Goal: Transaction & Acquisition: Purchase product/service

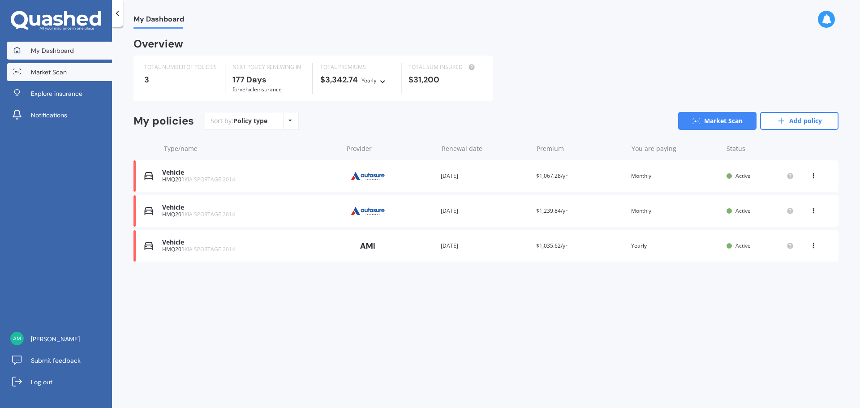
click at [68, 77] on link "Market Scan" at bounding box center [59, 72] width 105 height 18
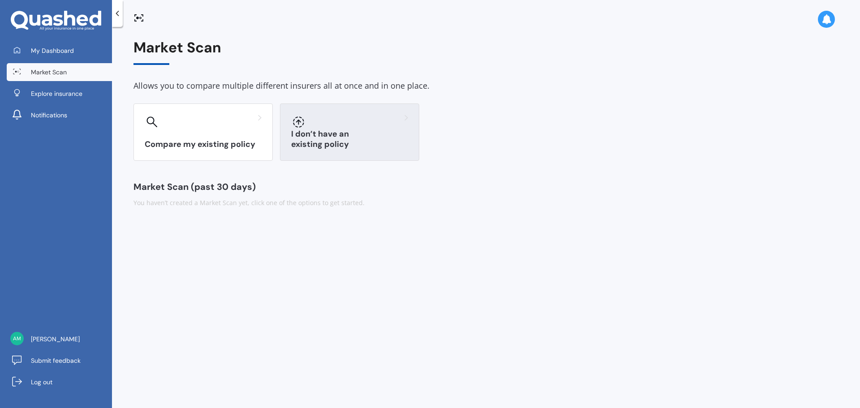
click at [323, 138] on div "I don’t have an existing policy" at bounding box center [349, 131] width 139 height 57
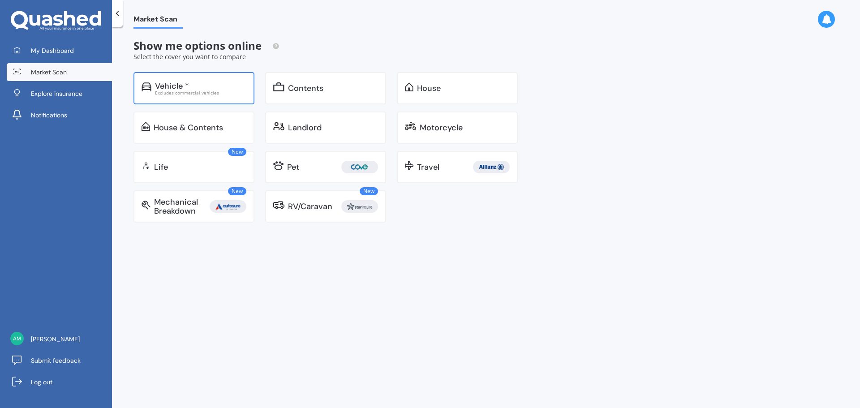
click at [183, 92] on div "Excludes commercial vehicles" at bounding box center [200, 92] width 91 height 4
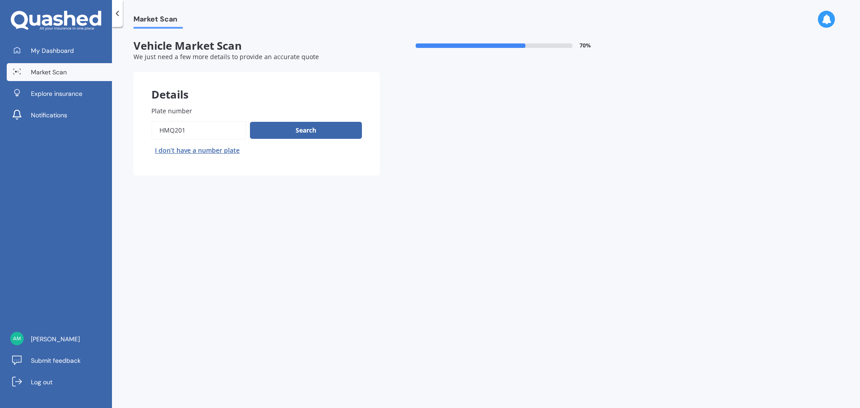
drag, startPoint x: 201, startPoint y: 130, endPoint x: 121, endPoint y: 134, distance: 79.4
click at [121, 134] on div "Market Scan Vehicle Market Scan 70 % We just need a few more details to provide…" at bounding box center [486, 219] width 748 height 381
type input "RB955"
click at [292, 128] on button "Search" at bounding box center [306, 130] width 112 height 17
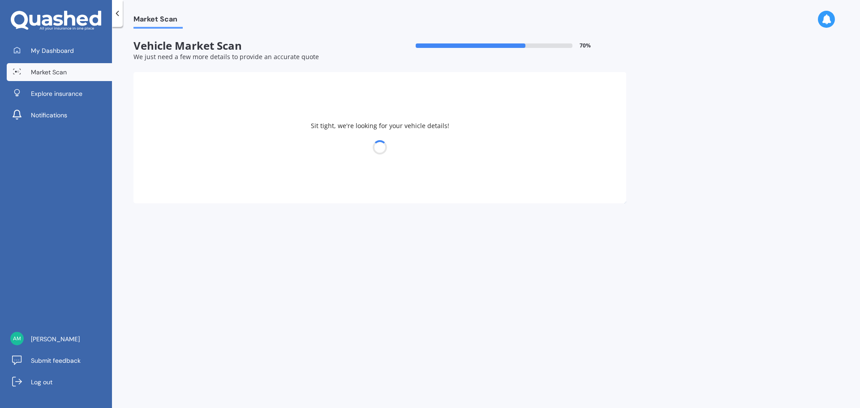
select select "TOYOTA"
select select "HIACE"
select select "18"
select select "09"
select select "1979"
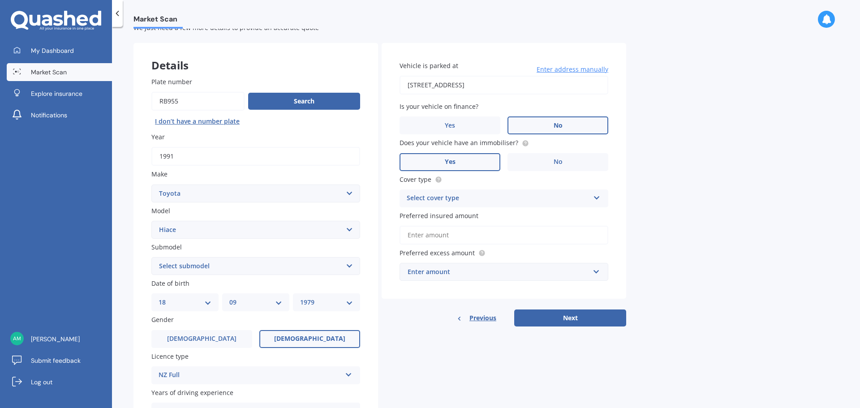
scroll to position [45, 0]
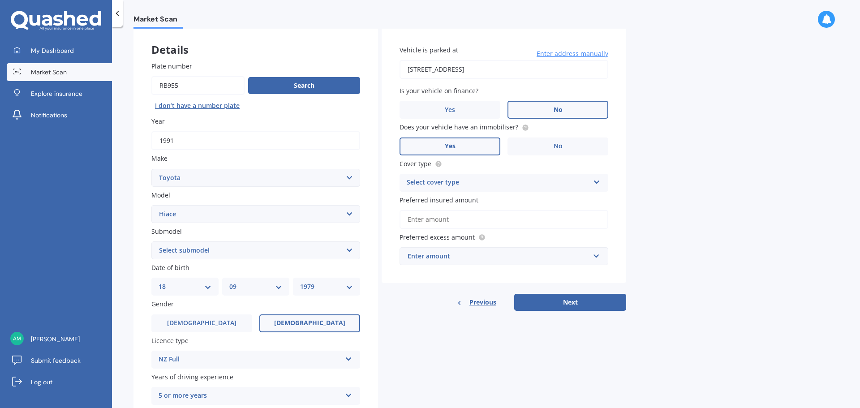
click at [351, 250] on select "Select submodel Diesel Light Van Turbo Diesel Turbo diesel 4WD Van Van petrol 4…" at bounding box center [255, 250] width 209 height 18
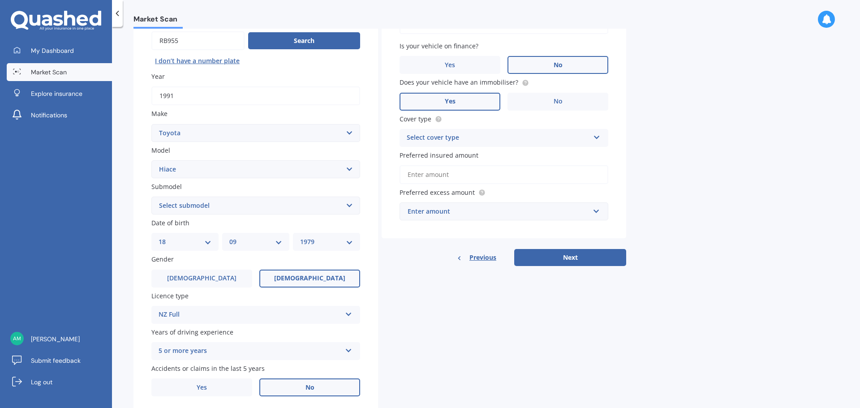
click at [352, 205] on select "Select submodel Diesel Light Van Turbo Diesel Turbo diesel 4WD Van Van petrol 4…" at bounding box center [255, 206] width 209 height 18
click at [350, 204] on select "Select submodel Diesel Light Van Turbo Diesel Turbo diesel 4WD Van Van petrol 4…" at bounding box center [255, 206] width 209 height 18
select select "LIGHT VAN"
click at [151, 197] on select "Select submodel Diesel Light Van Turbo Diesel Turbo diesel 4WD Van Van petrol 4…" at bounding box center [255, 206] width 209 height 18
click at [389, 317] on div "Details Plate number Search I don’t have a number plate Year [DATE] Make Select…" at bounding box center [380, 199] width 493 height 432
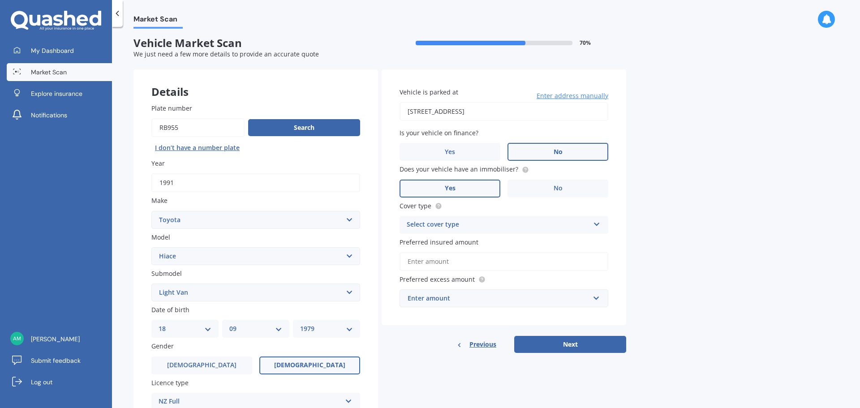
scroll to position [0, 0]
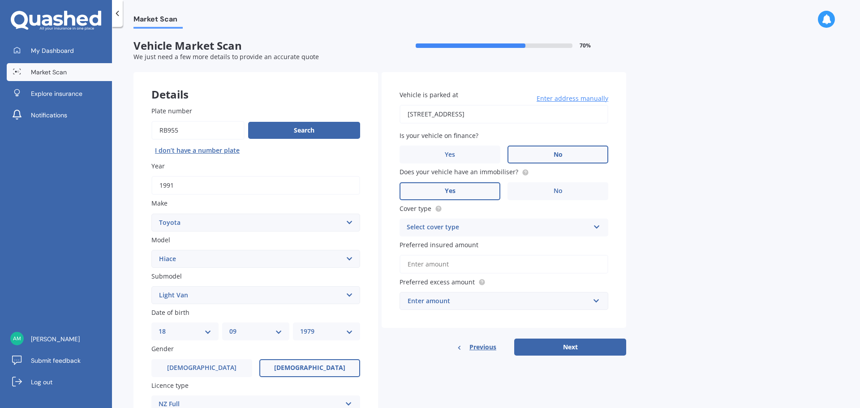
click at [430, 266] on input "Preferred insured amount" at bounding box center [504, 264] width 209 height 19
type input "$11,200"
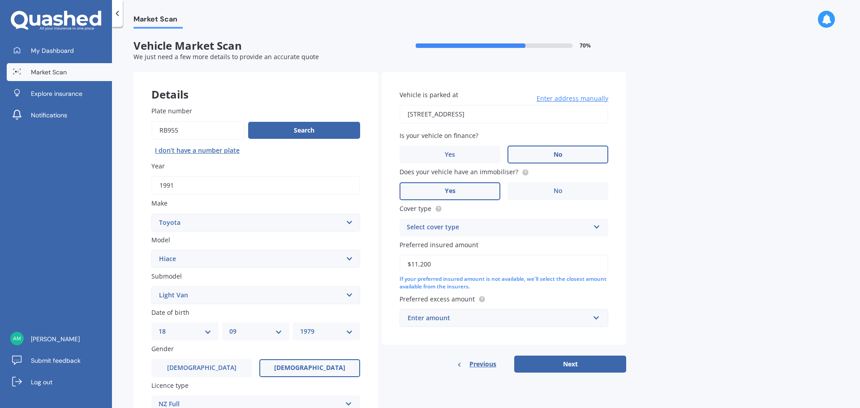
click at [418, 377] on div "Details Plate number Search I don’t have a number plate Year [DATE] Make Select…" at bounding box center [380, 288] width 493 height 432
click at [439, 315] on div "Enter amount" at bounding box center [499, 318] width 182 height 10
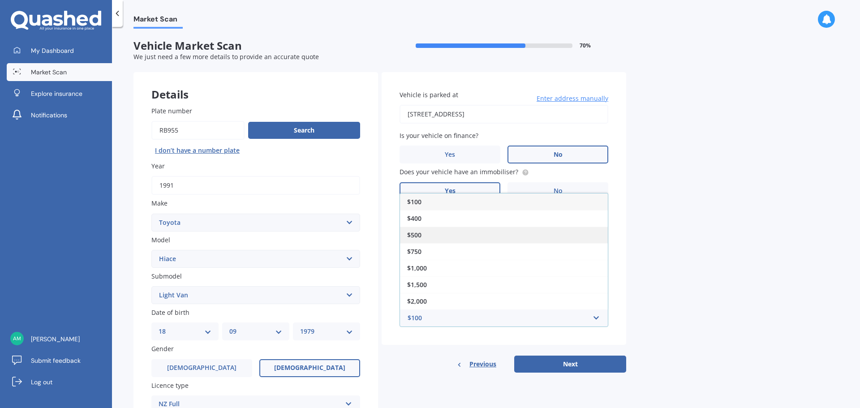
click at [427, 238] on div "$500" at bounding box center [504, 235] width 208 height 17
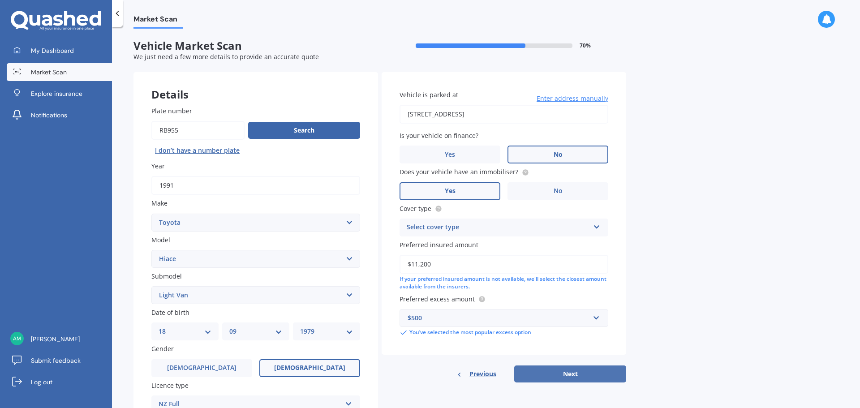
click at [546, 369] on button "Next" at bounding box center [570, 374] width 112 height 17
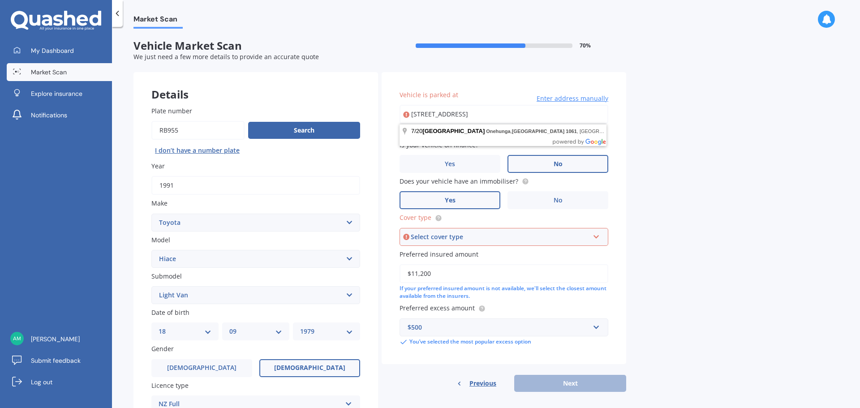
click at [525, 115] on input "[STREET_ADDRESS]" at bounding box center [504, 114] width 209 height 19
type input "[STREET_ADDRESS]"
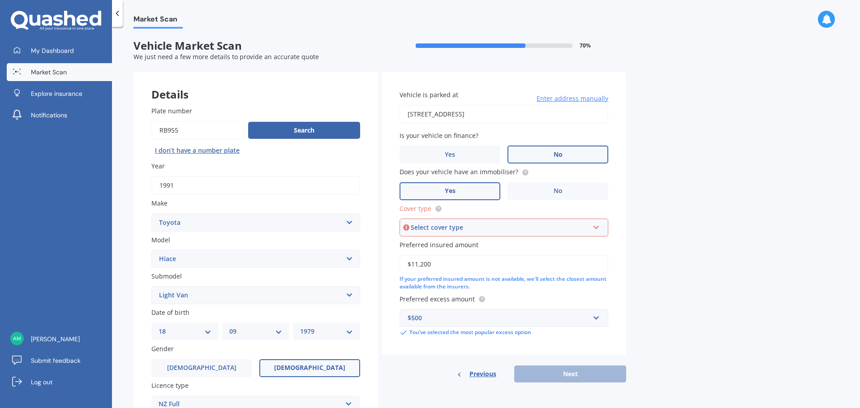
click at [633, 281] on div "Market Scan Vehicle Market Scan 70 % We just need a few more details to provide…" at bounding box center [486, 219] width 748 height 381
click at [511, 230] on div "Select cover type" at bounding box center [500, 228] width 178 height 10
click at [485, 242] on div "Comprehensive" at bounding box center [504, 245] width 207 height 16
click at [572, 371] on button "Next" at bounding box center [570, 374] width 112 height 17
select select "18"
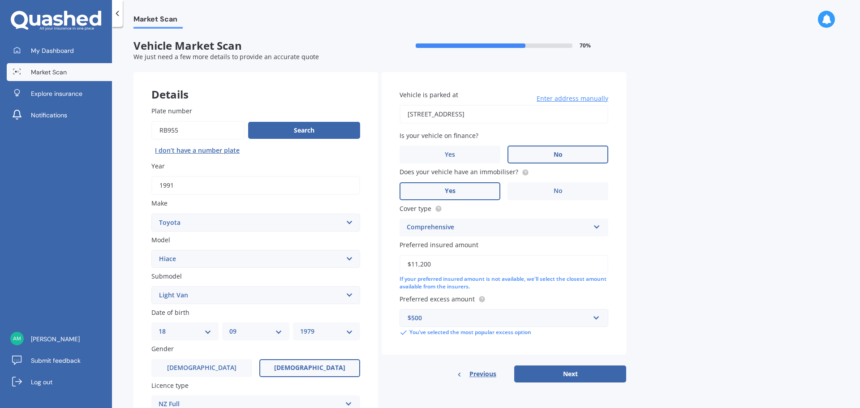
select select "09"
select select "1979"
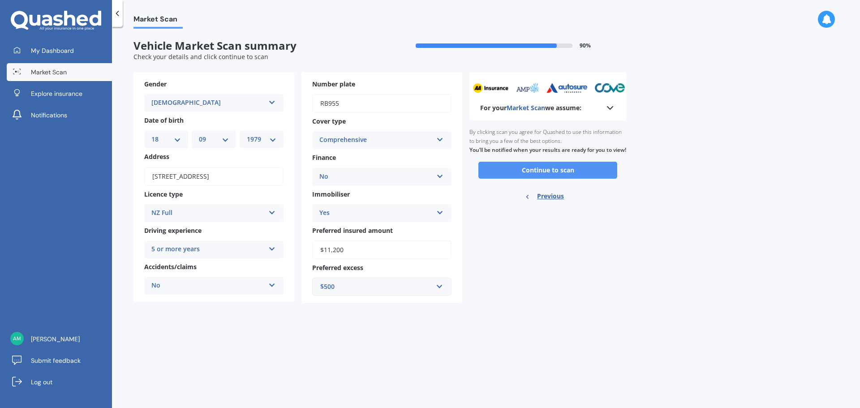
click at [556, 178] on button "Continue to scan" at bounding box center [547, 170] width 139 height 17
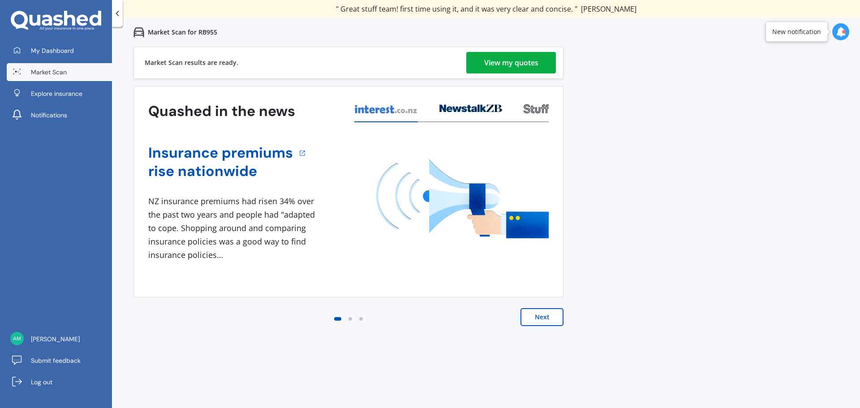
click at [505, 65] on div "View my quotes" at bounding box center [511, 63] width 54 height 22
